Goal: Task Accomplishment & Management: Manage account settings

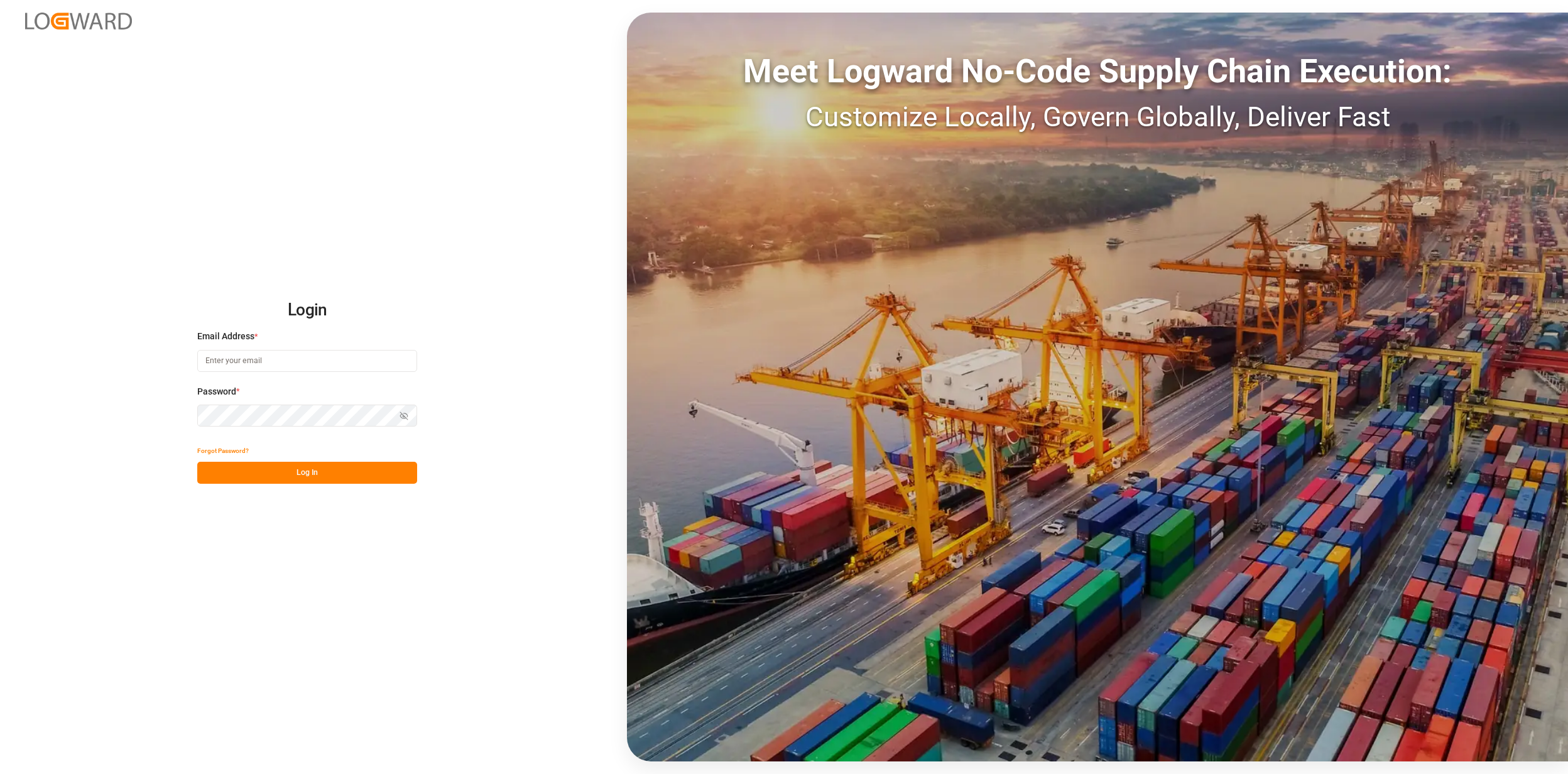
type input "[EMAIL_ADDRESS][PERSON_NAME][DOMAIN_NAME]"
click at [256, 471] on button "Log In" at bounding box center [307, 473] width 220 height 22
